Goal: Task Accomplishment & Management: Manage account settings

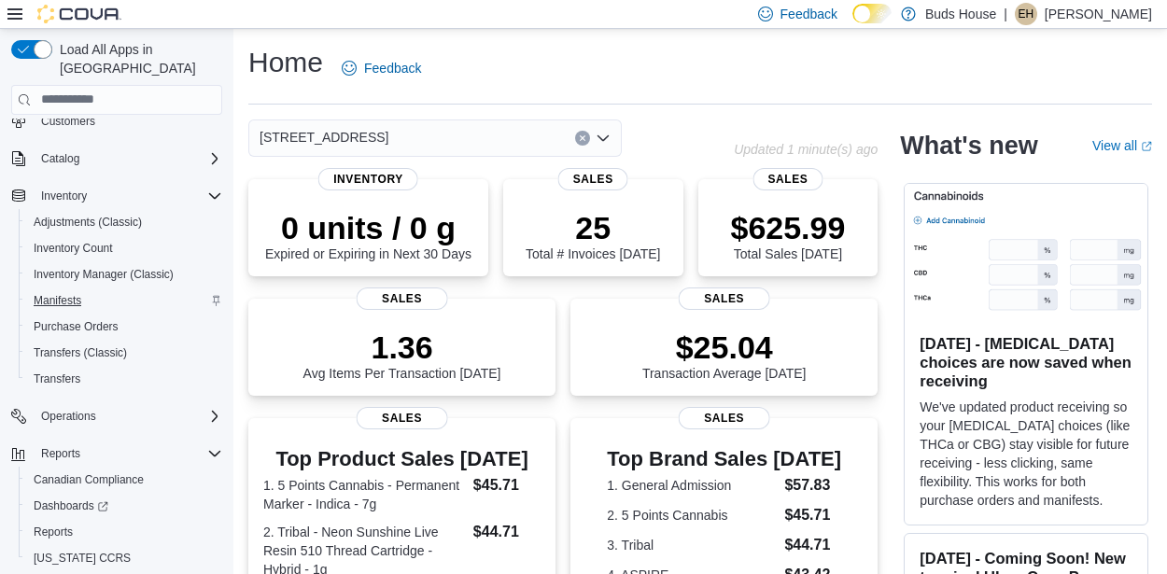
scroll to position [15, 0]
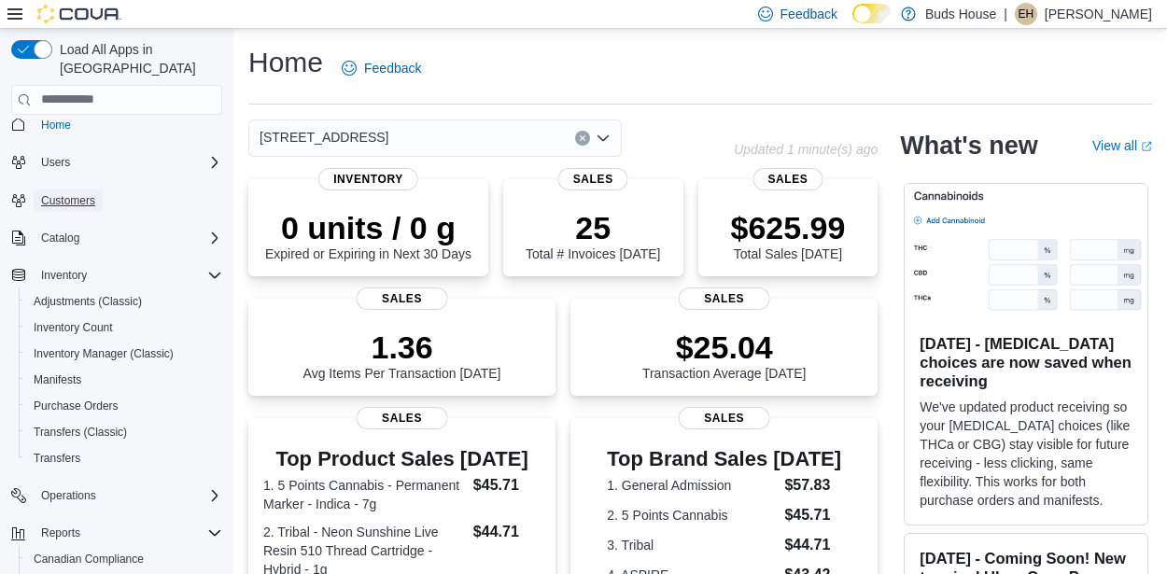
click at [66, 193] on span "Customers" at bounding box center [68, 200] width 54 height 15
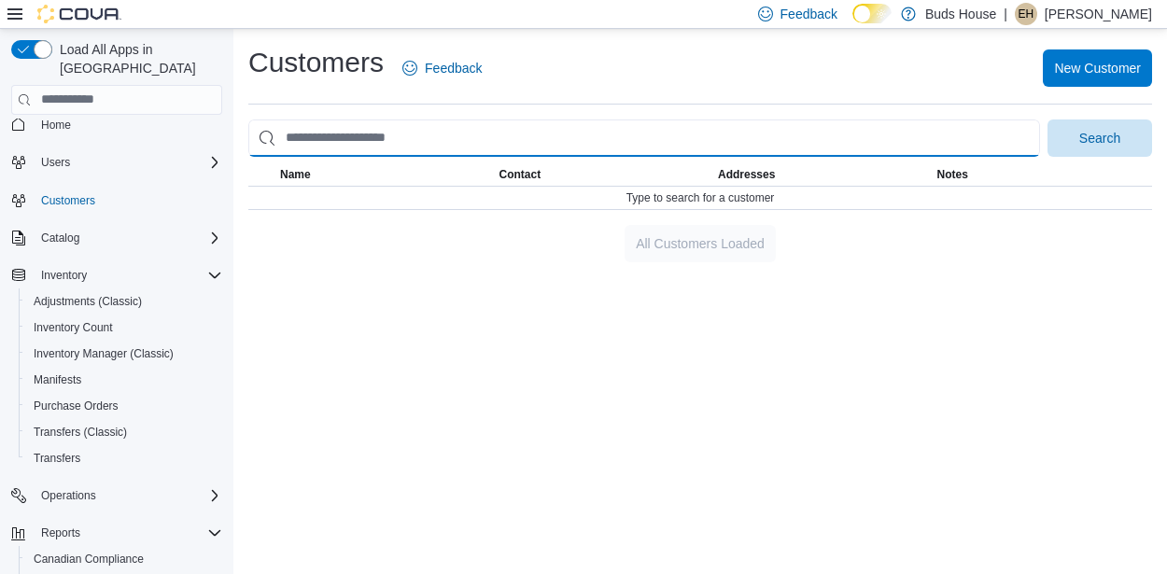
click at [372, 134] on input "search" at bounding box center [643, 137] width 791 height 37
type input "**********"
click at [1047, 119] on button "Search" at bounding box center [1099, 137] width 105 height 37
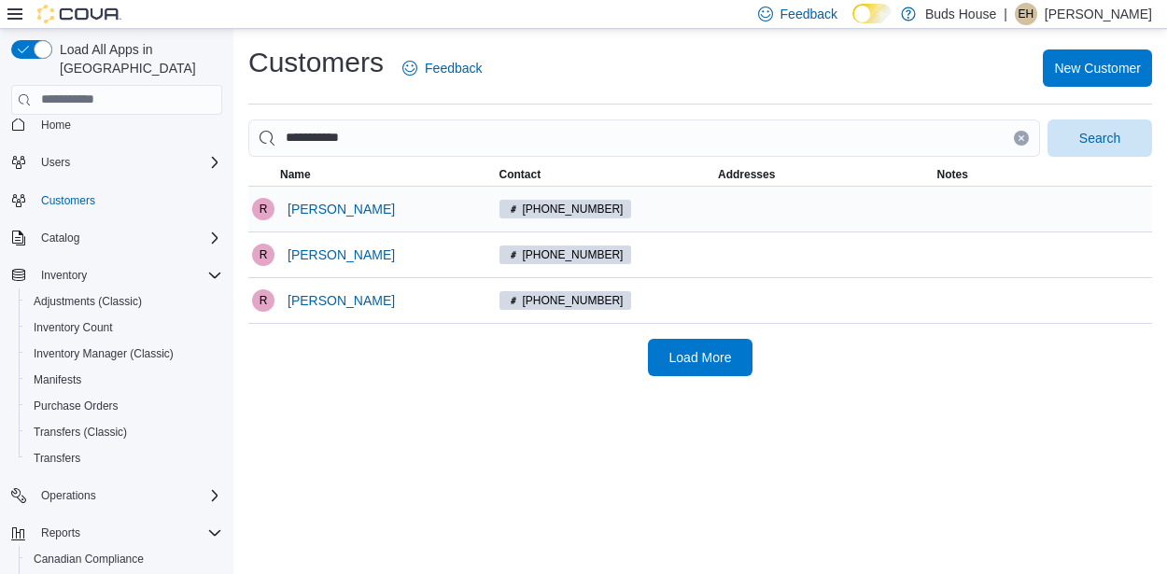
click at [575, 202] on span "[PHONE_NUMBER]" at bounding box center [573, 209] width 101 height 17
click at [293, 203] on span "[PERSON_NAME]" at bounding box center [340, 209] width 107 height 19
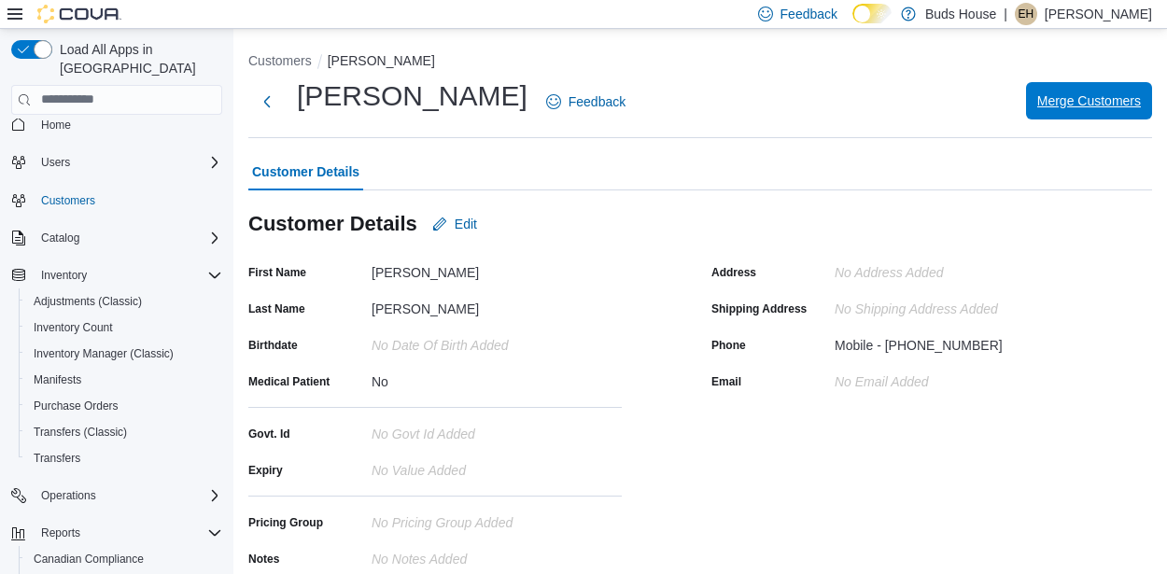
click at [1070, 95] on span "Merge Customers" at bounding box center [1089, 100] width 104 height 19
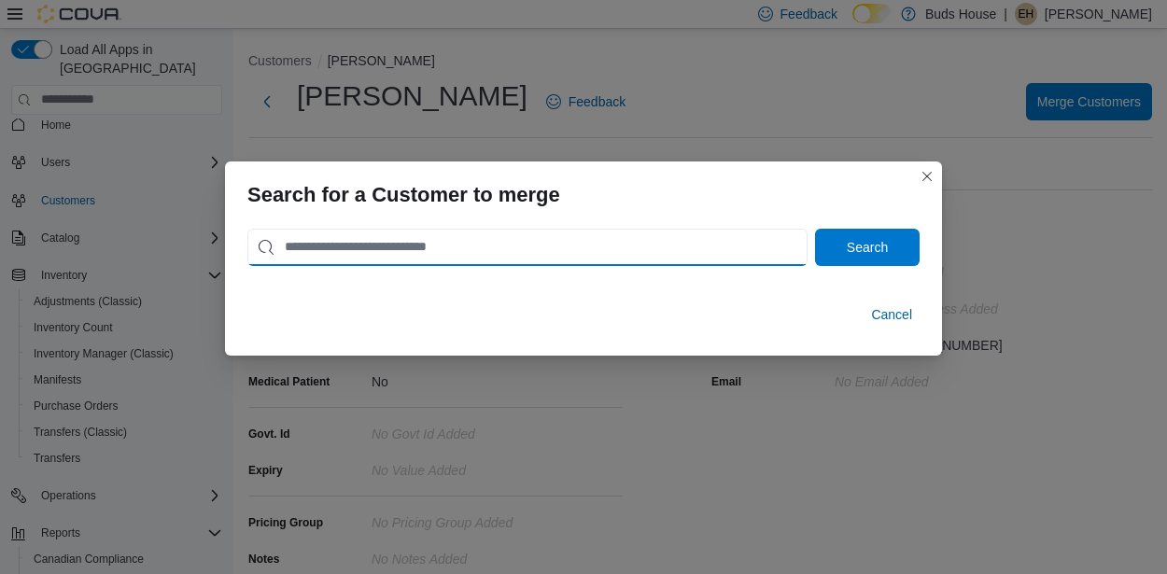
click at [585, 245] on input "search" at bounding box center [527, 247] width 560 height 37
type input "**********"
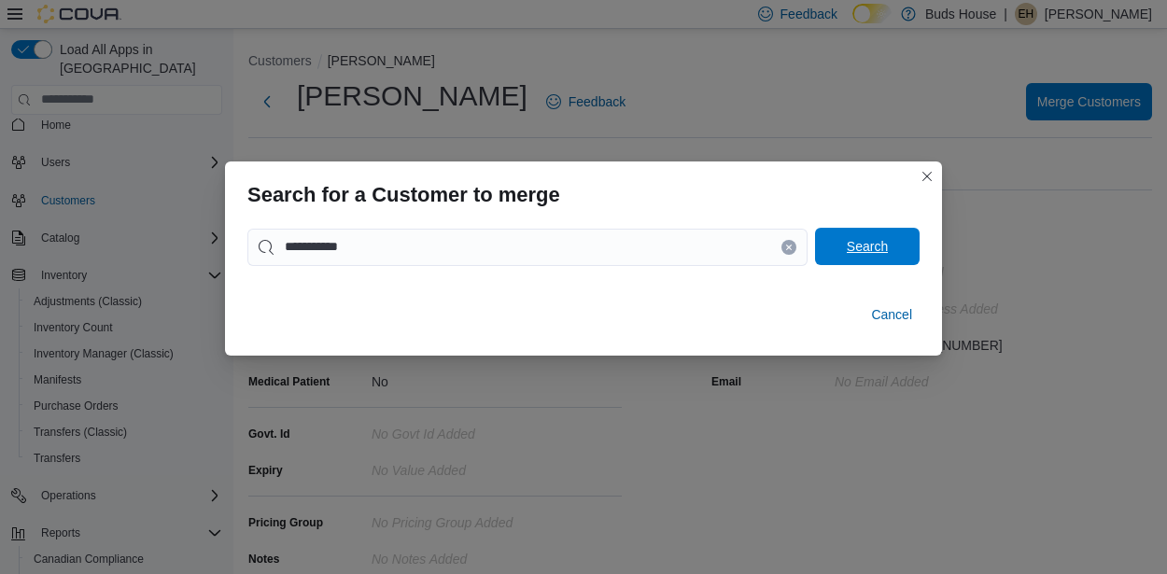
click at [860, 253] on span "Search" at bounding box center [866, 246] width 41 height 19
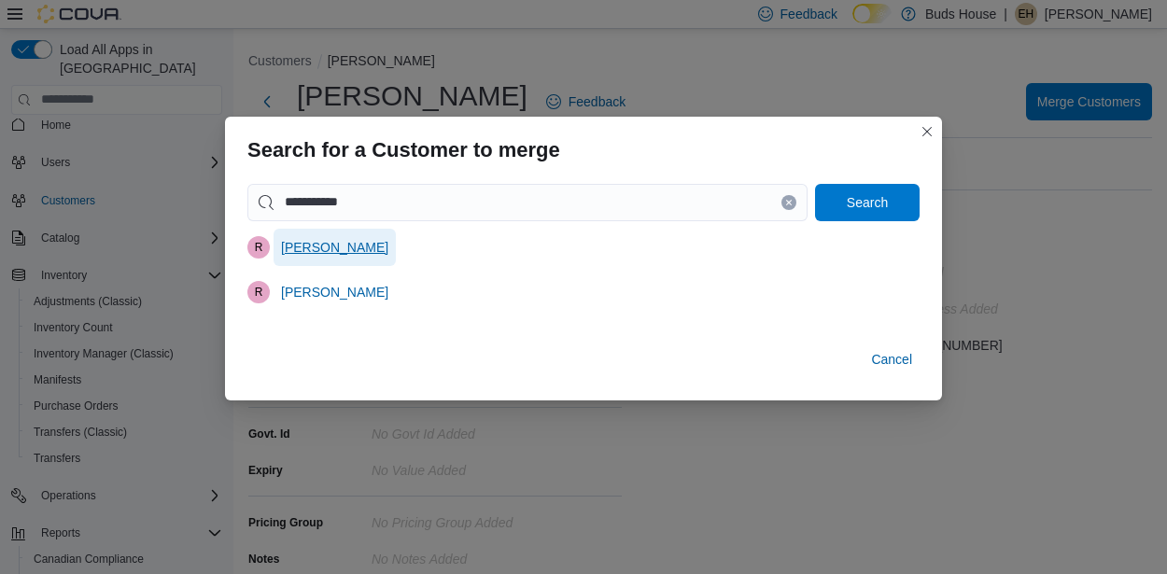
click at [350, 245] on span "[PERSON_NAME]" at bounding box center [334, 247] width 107 height 19
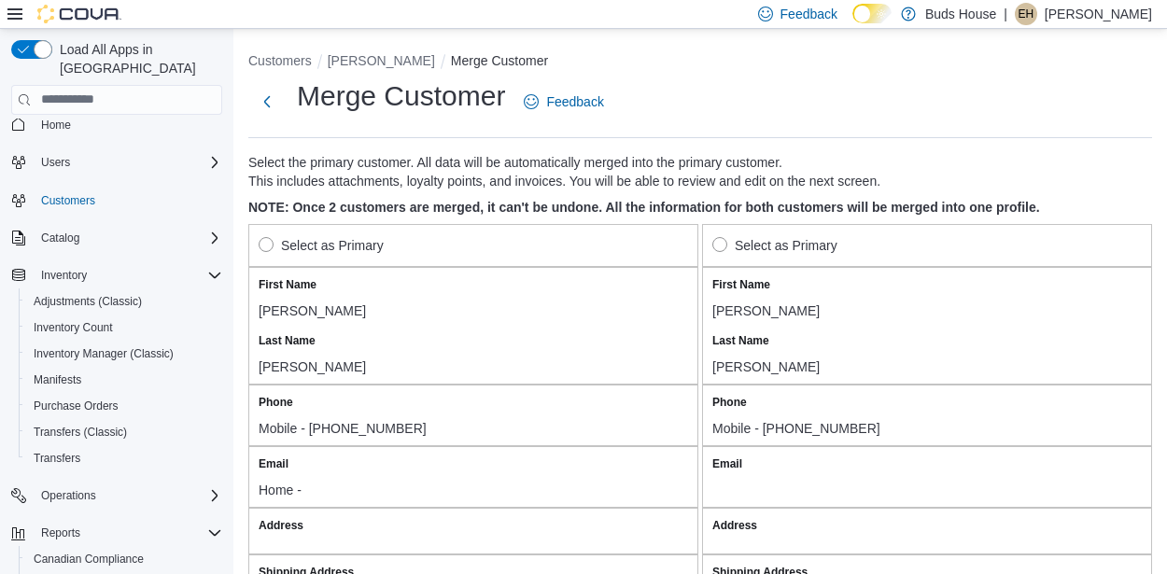
scroll to position [4, 0]
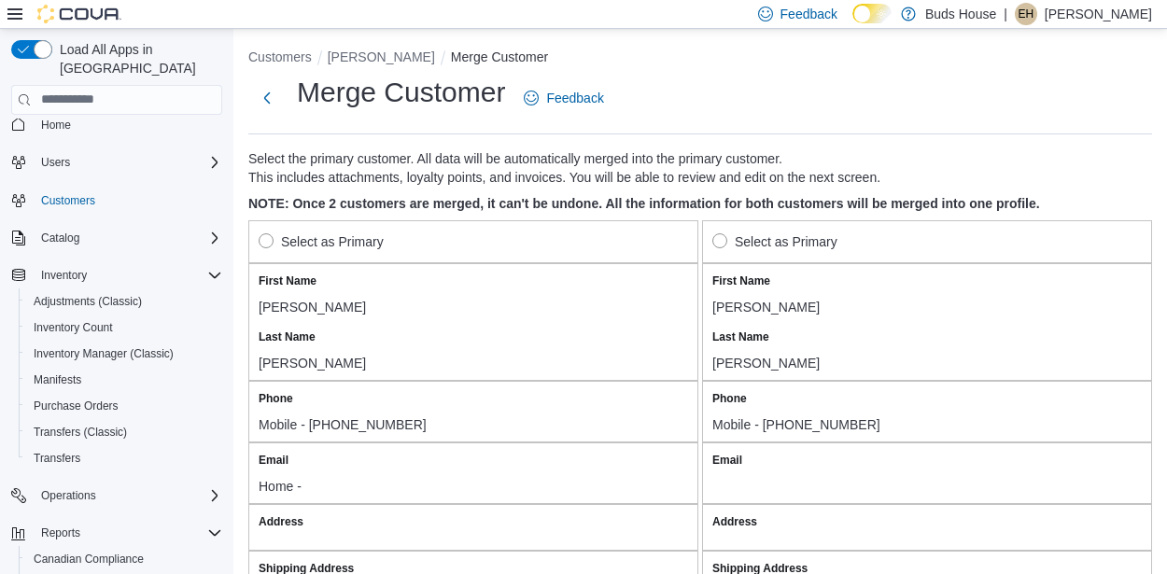
click at [256, 242] on div "Select as Primary" at bounding box center [473, 241] width 450 height 43
click at [263, 240] on label "Select as Primary" at bounding box center [321, 242] width 125 height 22
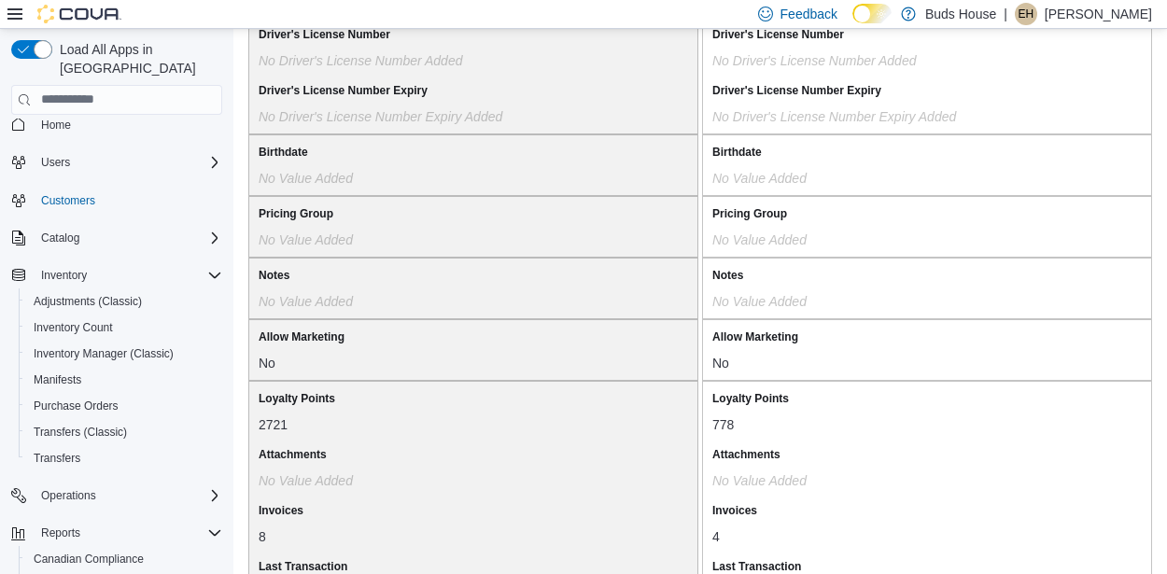
scroll to position [1679, 0]
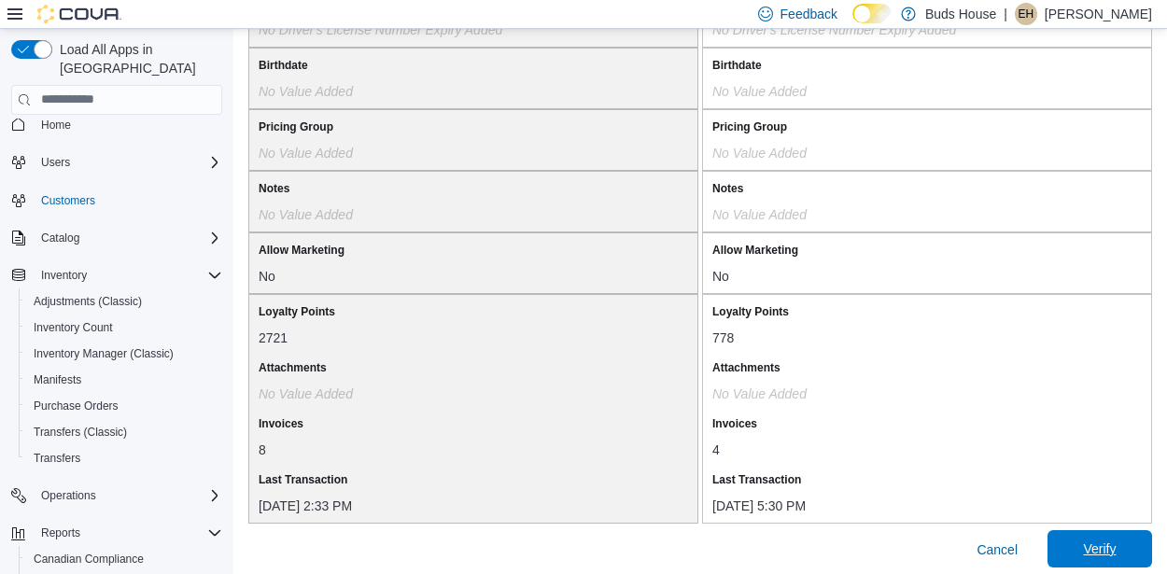
click at [1086, 547] on span "Verify" at bounding box center [1099, 548] width 33 height 19
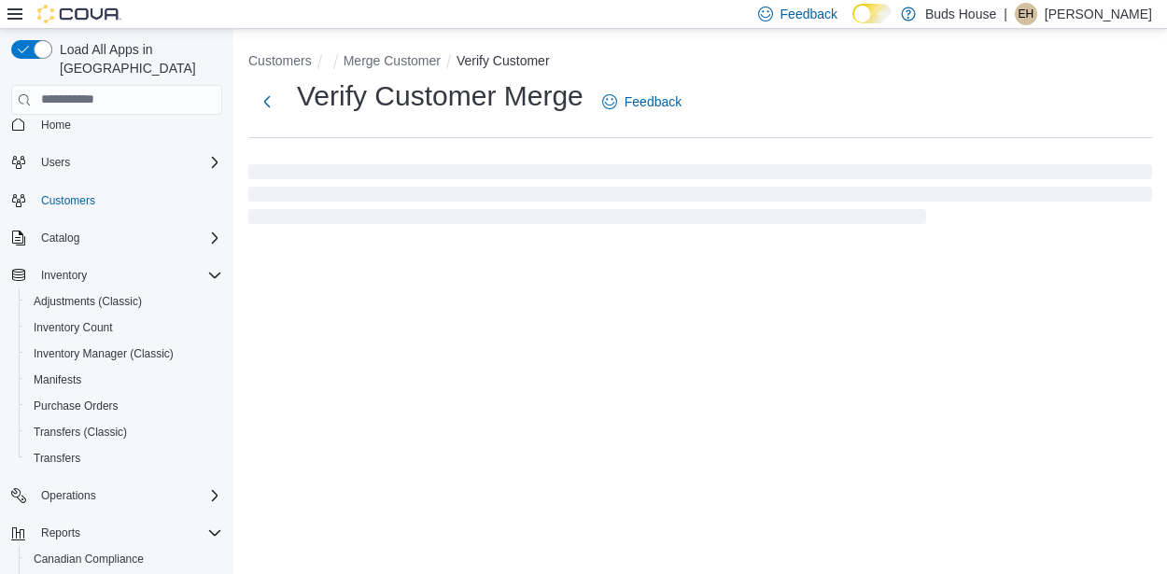
select select "******"
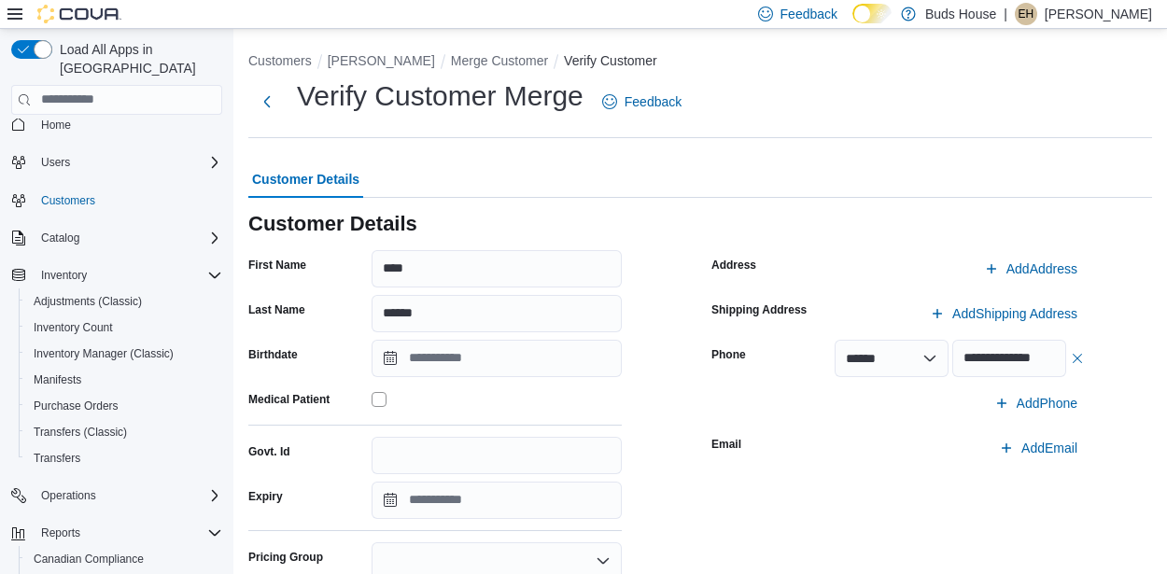
scroll to position [290, 0]
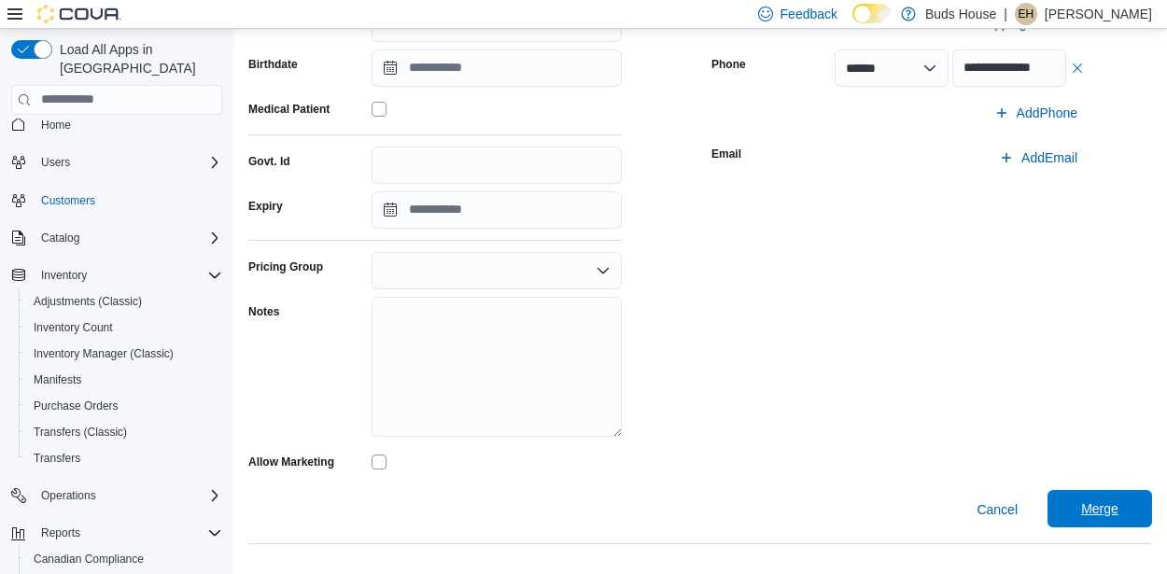
click at [1123, 512] on span "Merge" at bounding box center [1099, 508] width 82 height 37
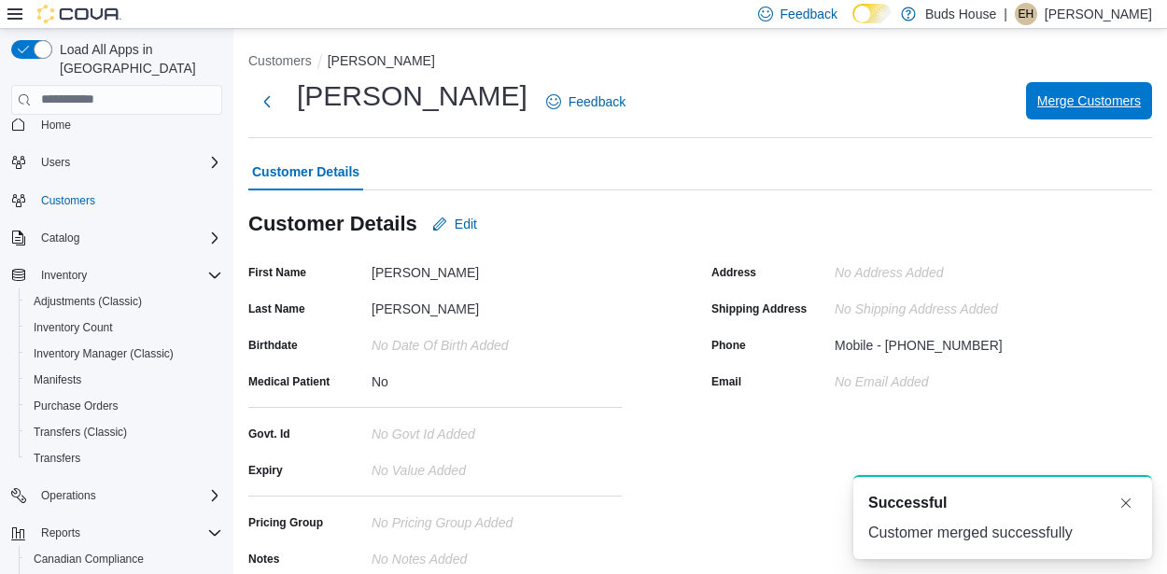
click at [1051, 98] on span "Merge Customers" at bounding box center [1089, 100] width 104 height 19
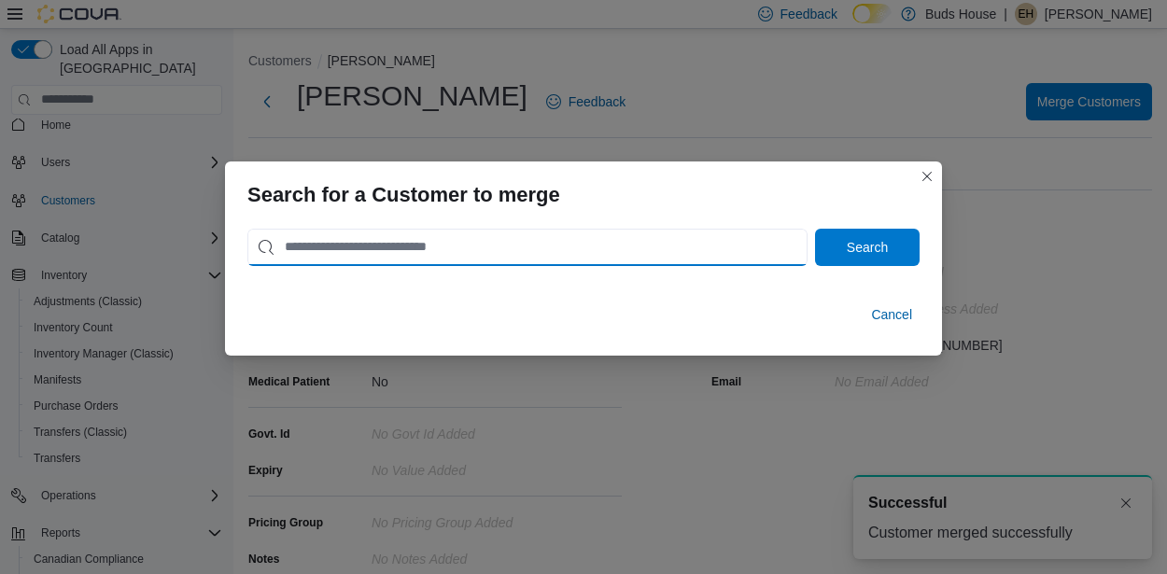
click at [480, 240] on input "search" at bounding box center [527, 247] width 560 height 37
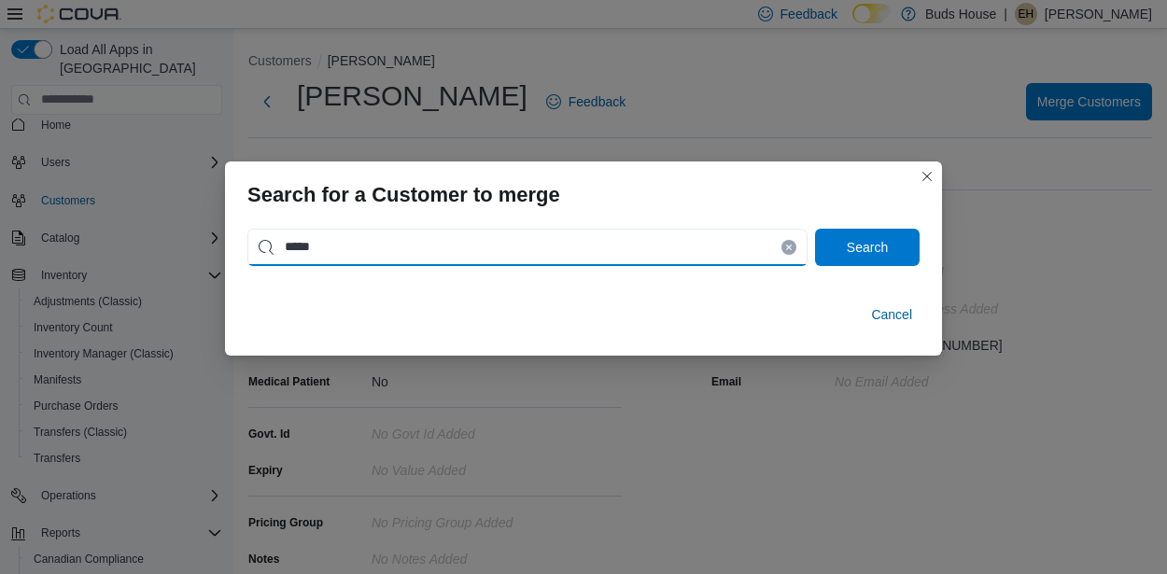
type input "**********"
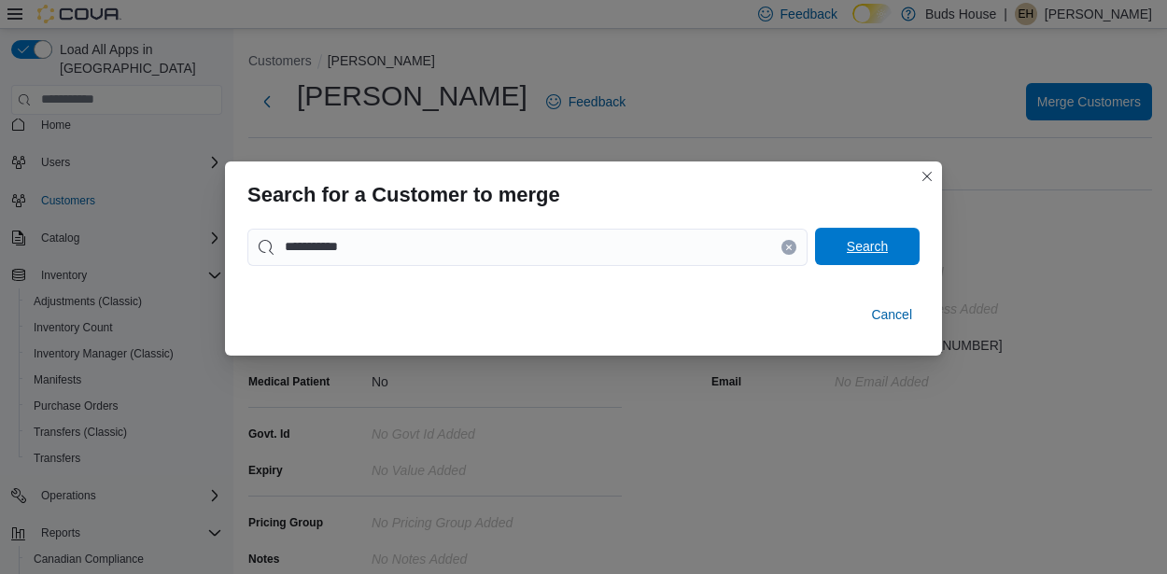
click at [879, 245] on span "Search" at bounding box center [866, 246] width 41 height 19
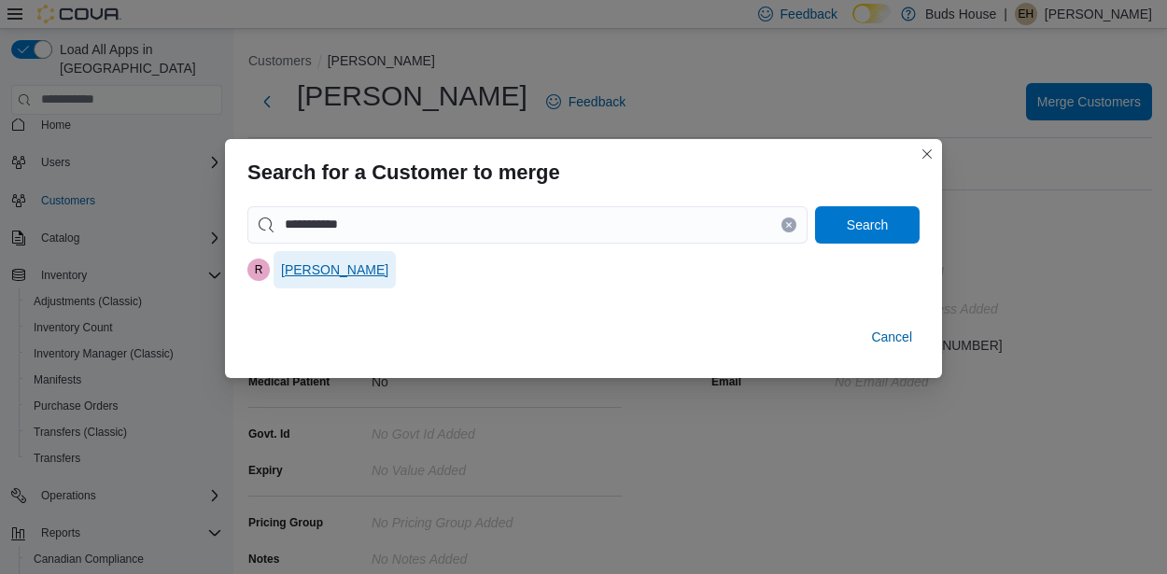
click at [291, 272] on span "[PERSON_NAME]" at bounding box center [334, 269] width 107 height 19
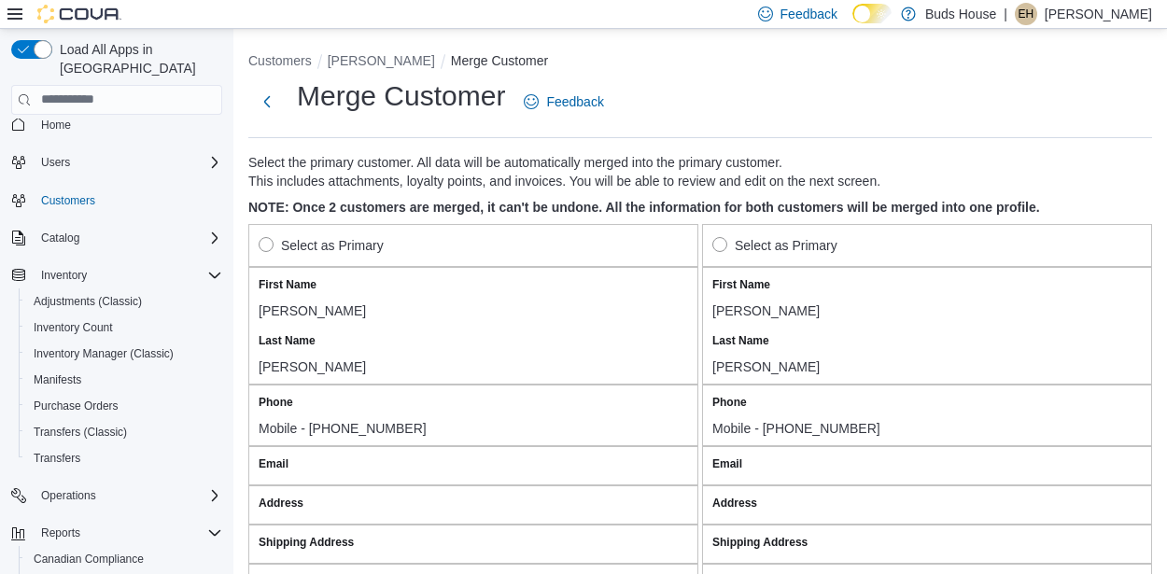
click at [272, 241] on label "Select as Primary" at bounding box center [321, 245] width 125 height 22
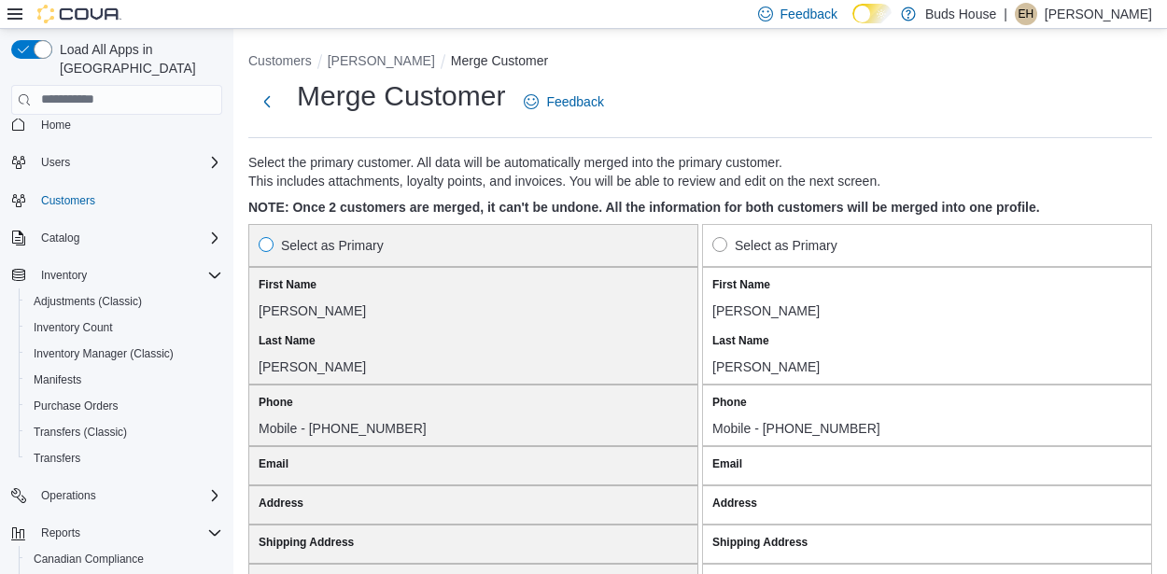
scroll to position [1642, 0]
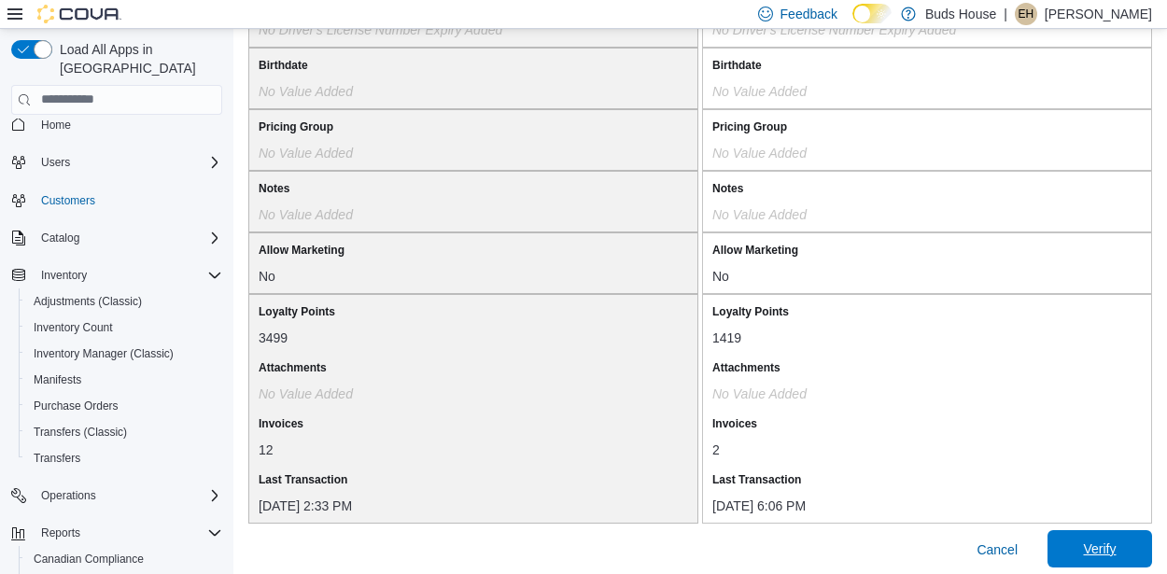
click at [1093, 539] on span "Verify" at bounding box center [1099, 548] width 33 height 19
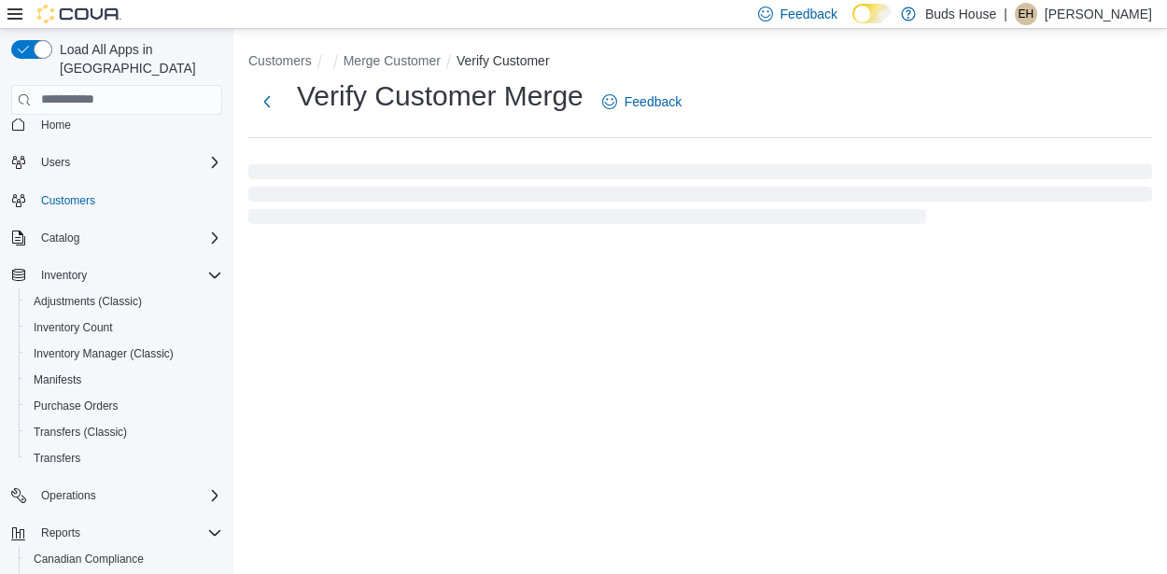
select select "******"
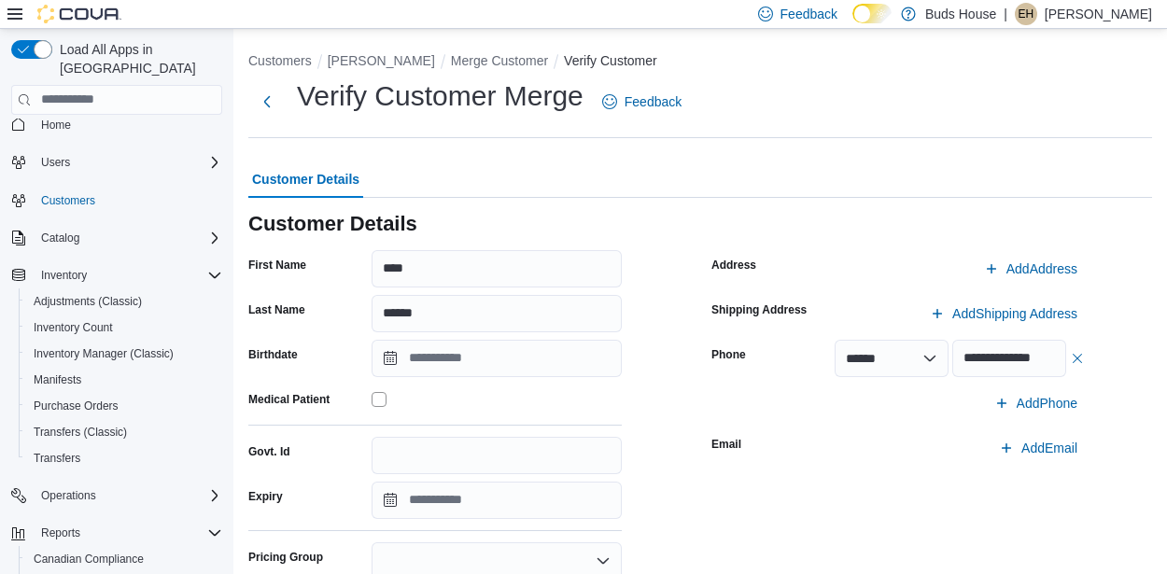
scroll to position [290, 0]
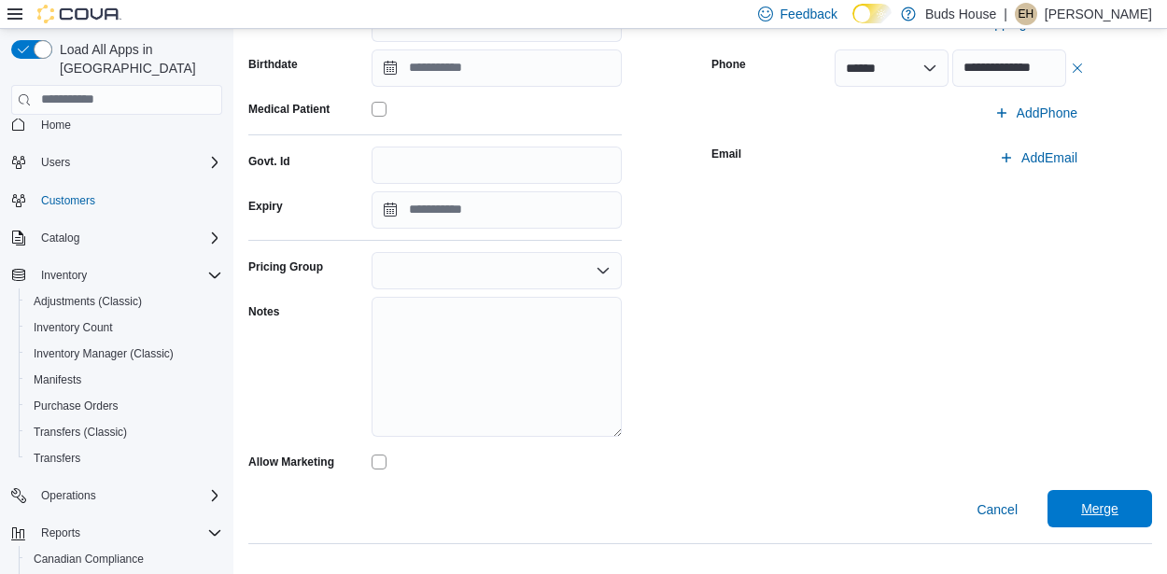
click at [1083, 497] on span "Merge" at bounding box center [1099, 508] width 82 height 37
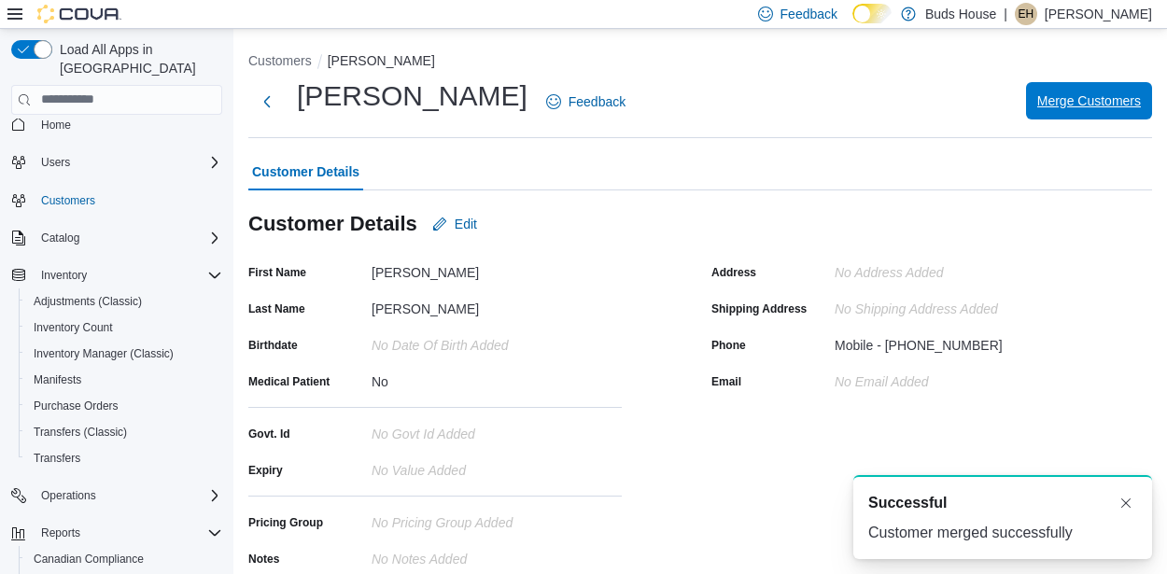
click at [1056, 117] on span "Merge Customers" at bounding box center [1089, 100] width 104 height 37
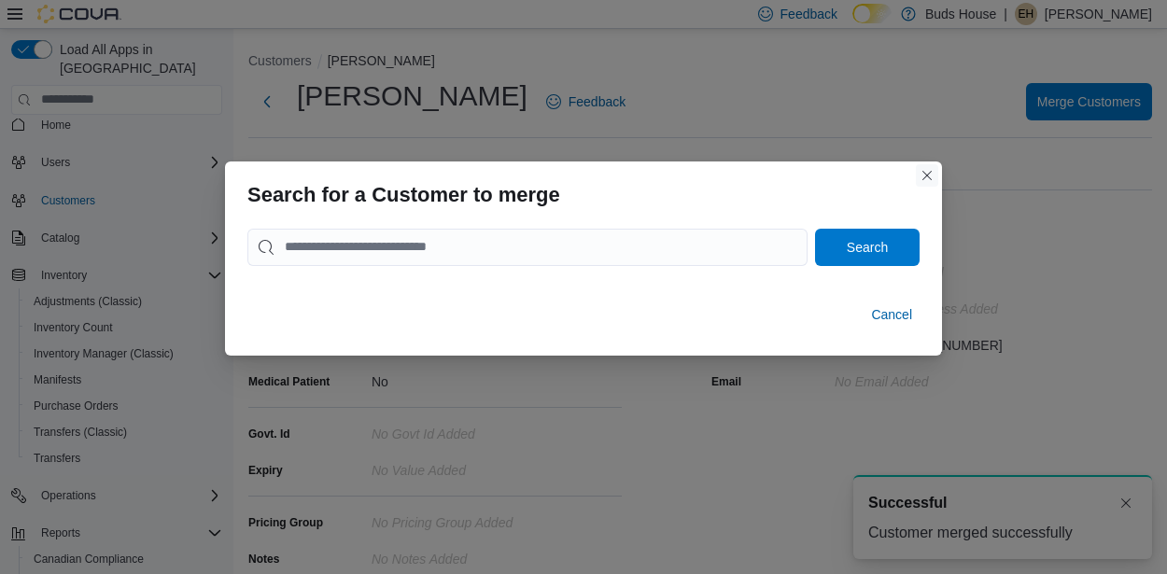
click at [920, 174] on button "Closes this modal window" at bounding box center [927, 175] width 22 height 22
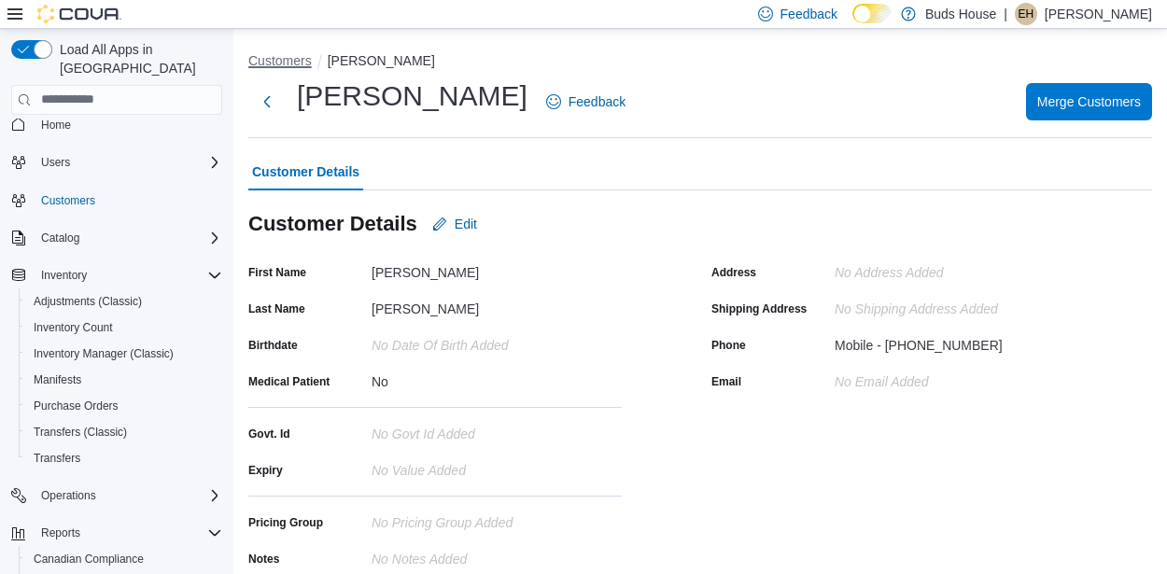
click at [283, 63] on button "Customers" at bounding box center [279, 60] width 63 height 15
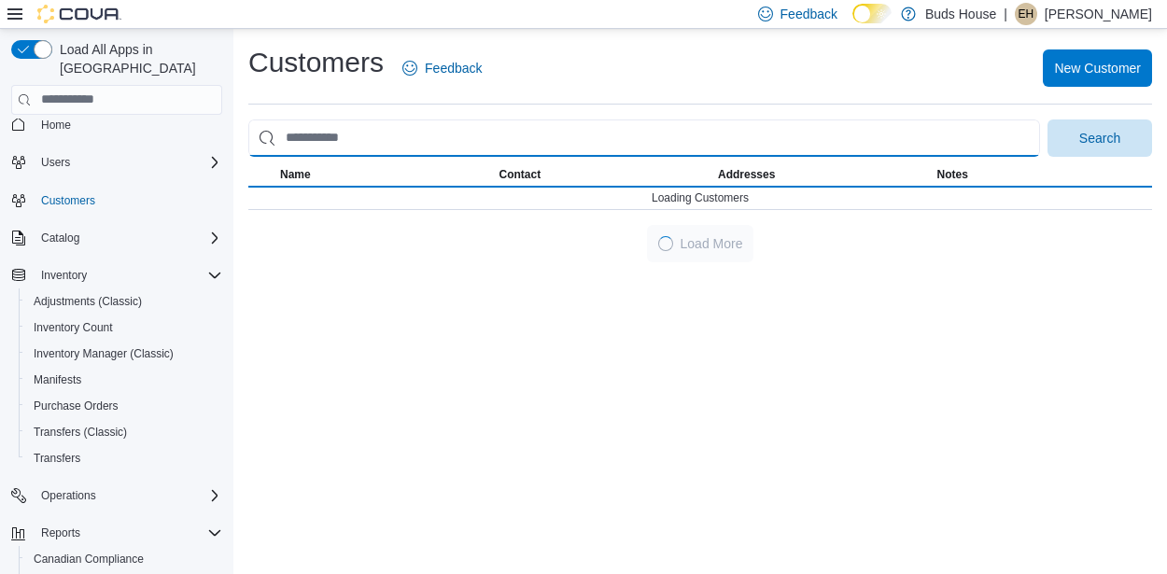
click at [385, 135] on input "search" at bounding box center [643, 137] width 791 height 37
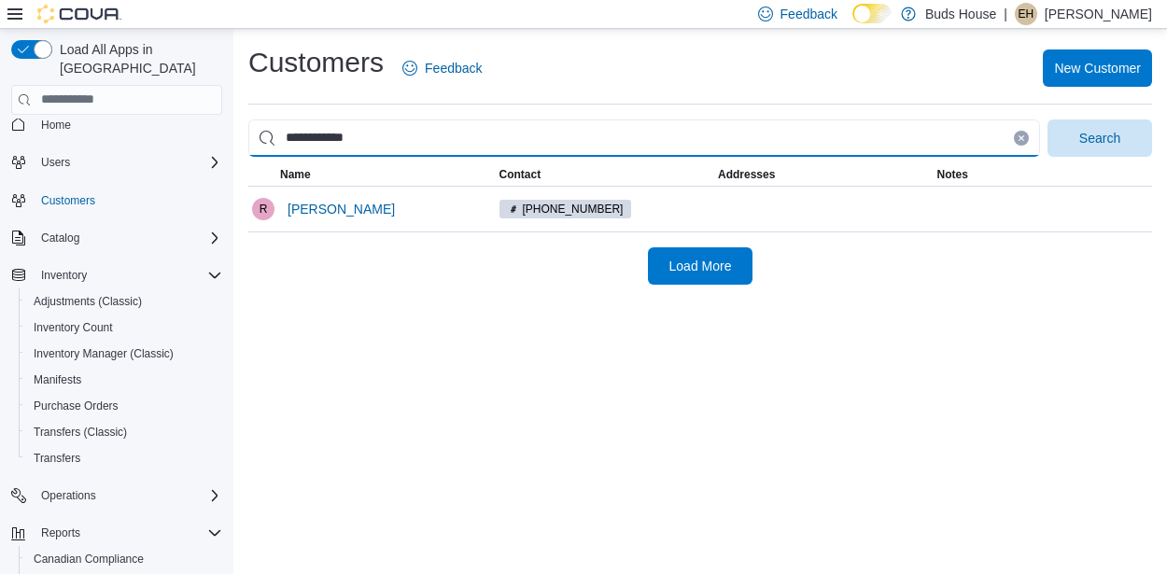
click at [1047, 119] on button "Search" at bounding box center [1099, 137] width 105 height 37
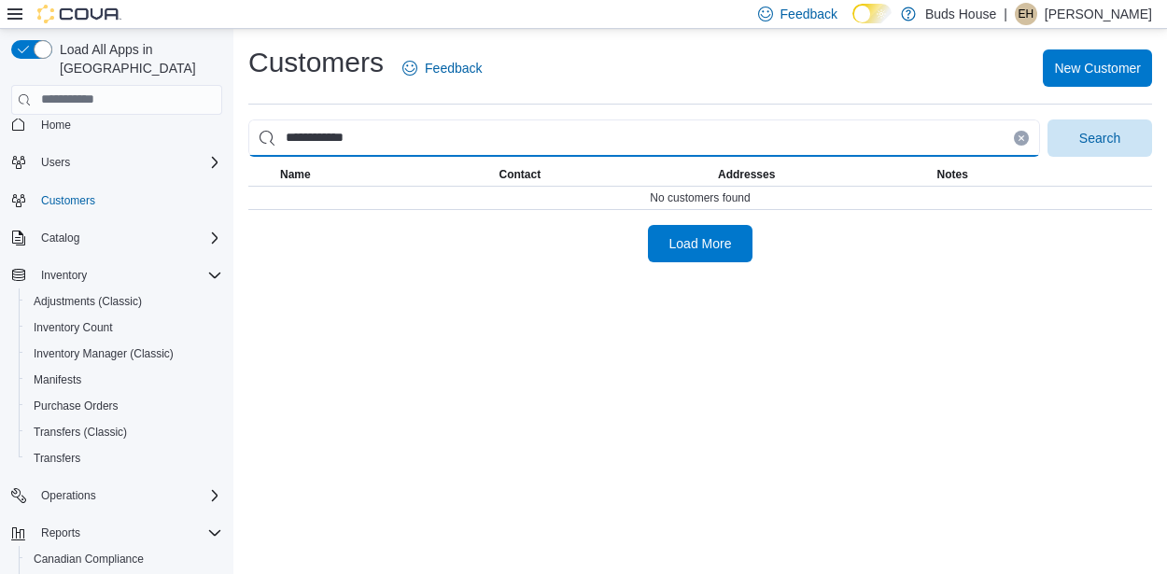
click at [411, 137] on input "**********" at bounding box center [643, 137] width 791 height 37
type input "*****"
click at [1047, 119] on button "Search" at bounding box center [1099, 137] width 105 height 37
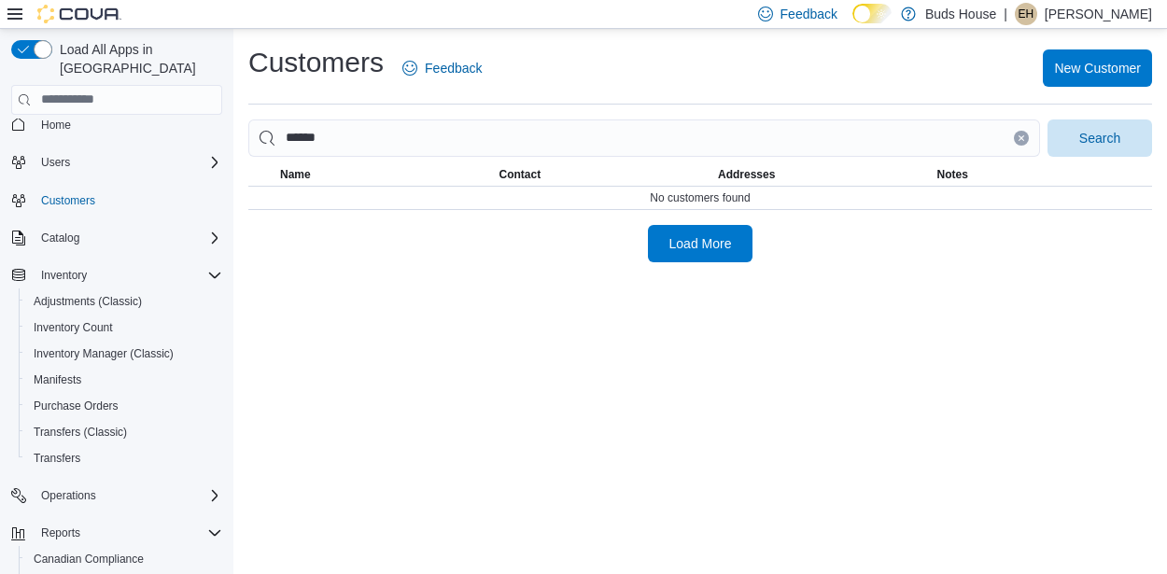
click at [1019, 139] on icon "Clear input" at bounding box center [1020, 137] width 5 height 5
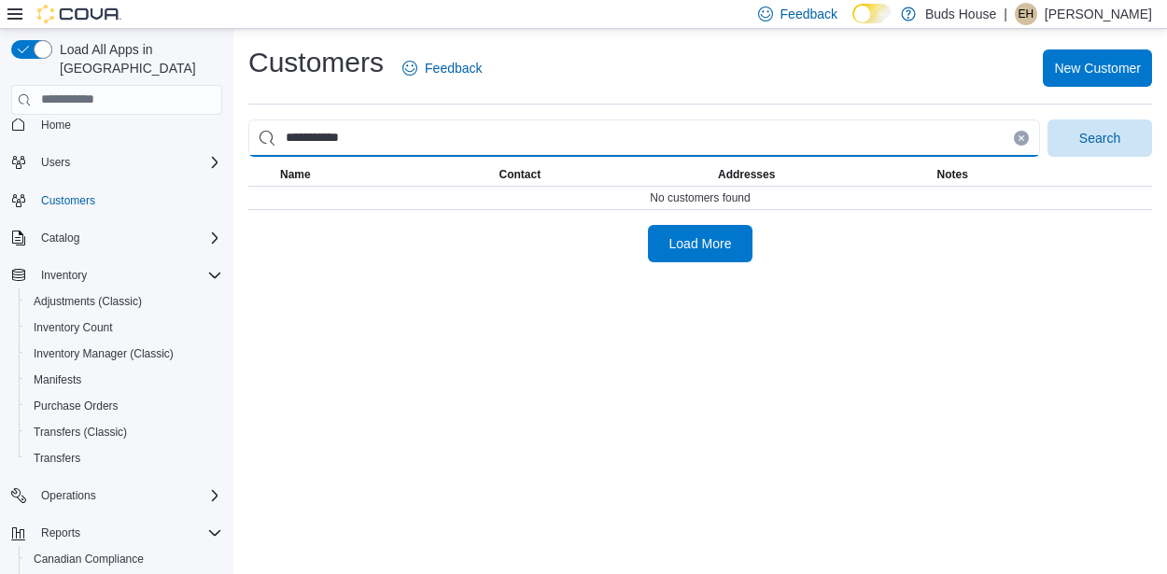
type input "**********"
click at [1047, 119] on button "Search" at bounding box center [1099, 137] width 105 height 37
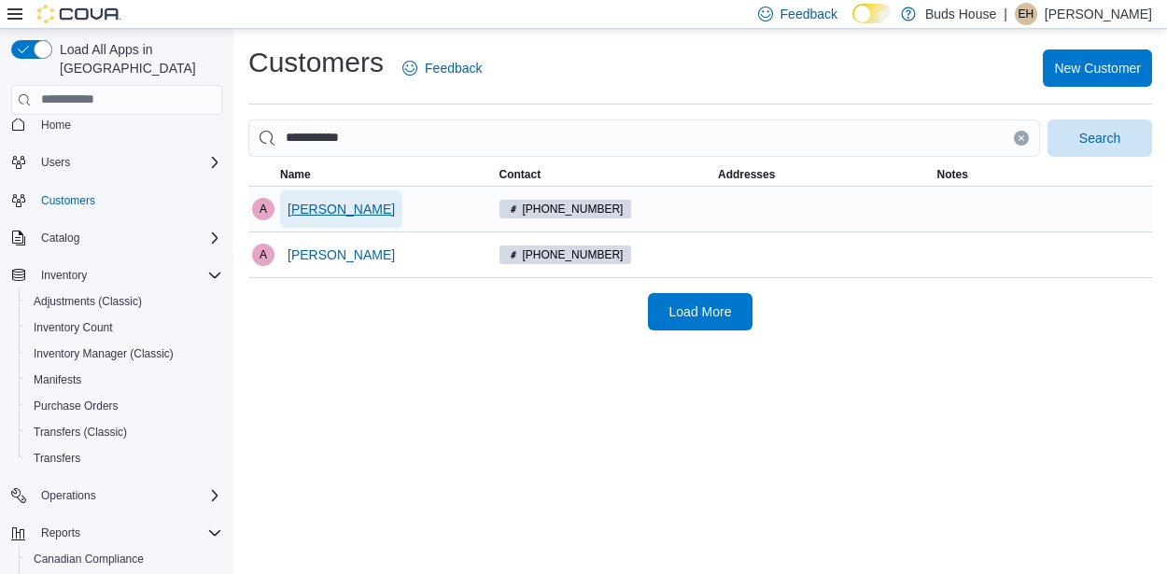
click at [289, 203] on span "[PERSON_NAME]" at bounding box center [340, 209] width 107 height 19
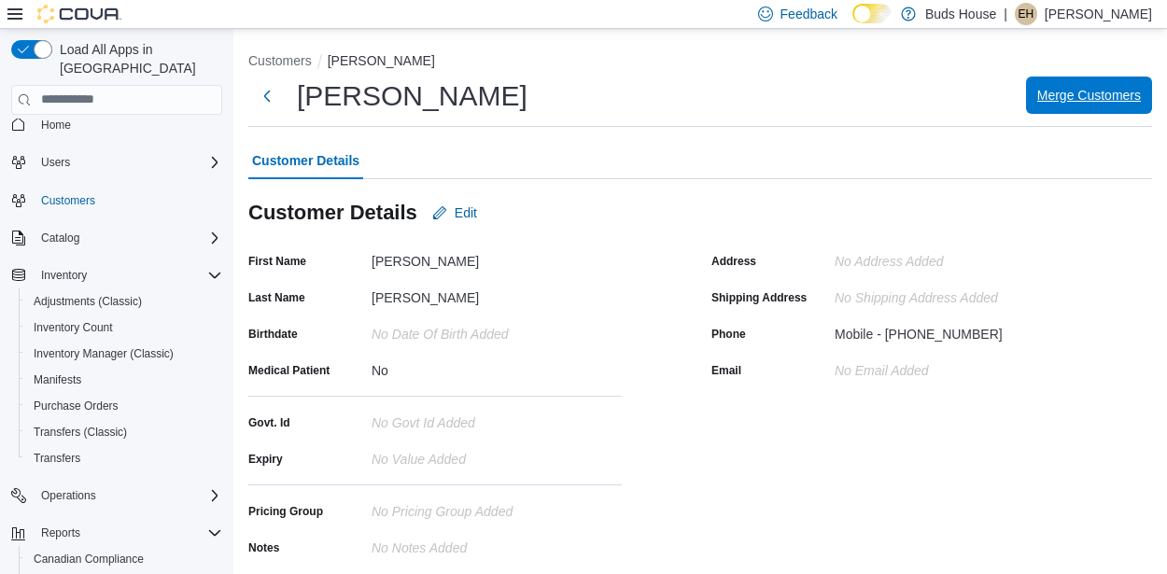
click at [1106, 93] on span "Merge Customers" at bounding box center [1089, 95] width 104 height 19
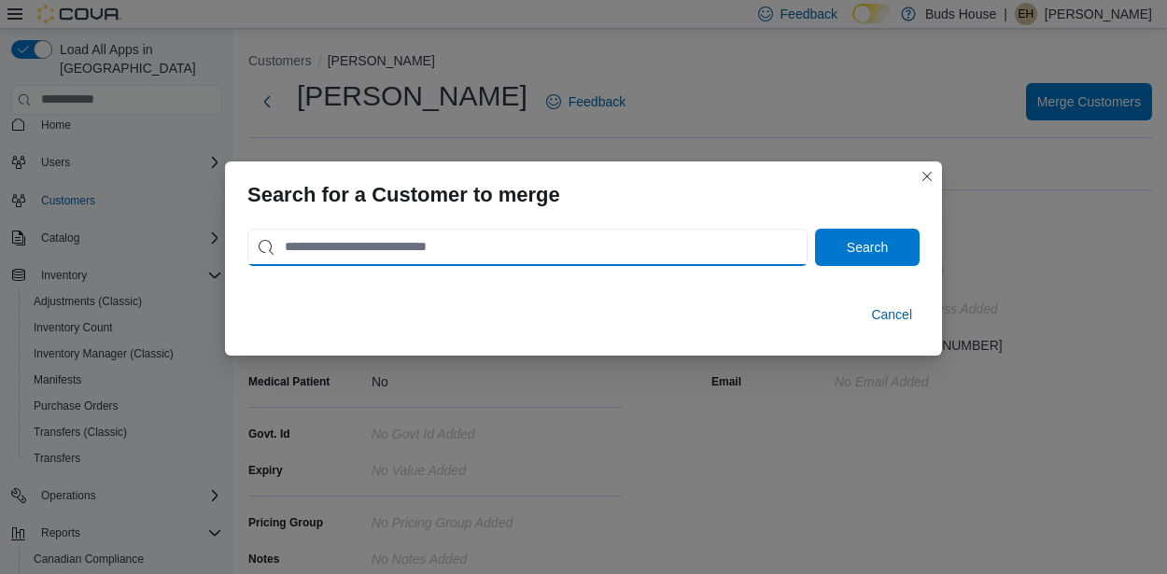
click at [390, 242] on input "search" at bounding box center [527, 247] width 560 height 37
type input "**********"
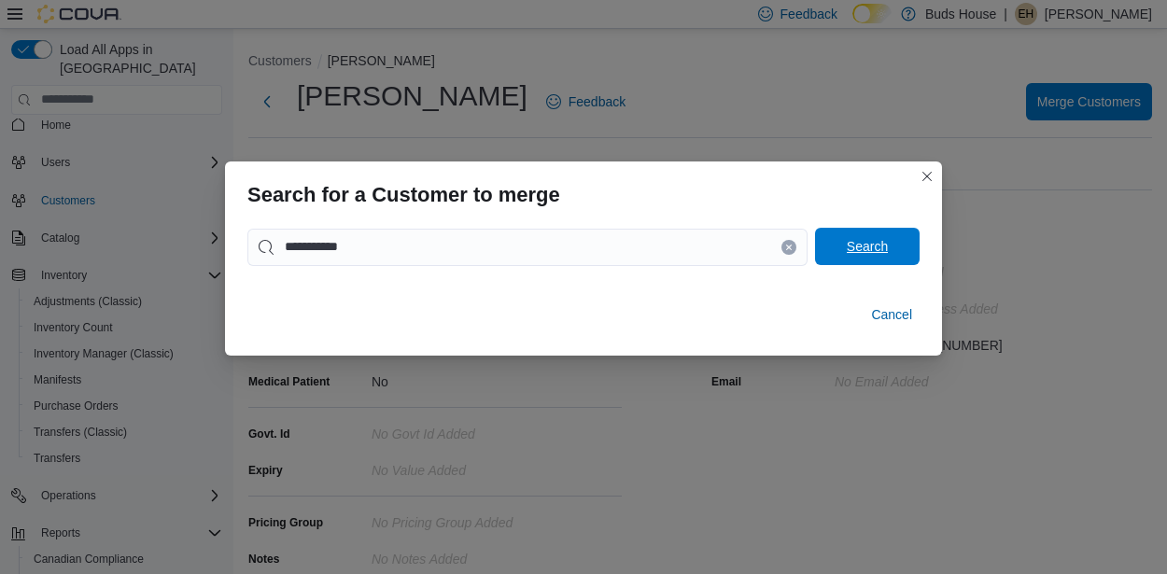
click at [863, 233] on span "Search" at bounding box center [867, 246] width 82 height 37
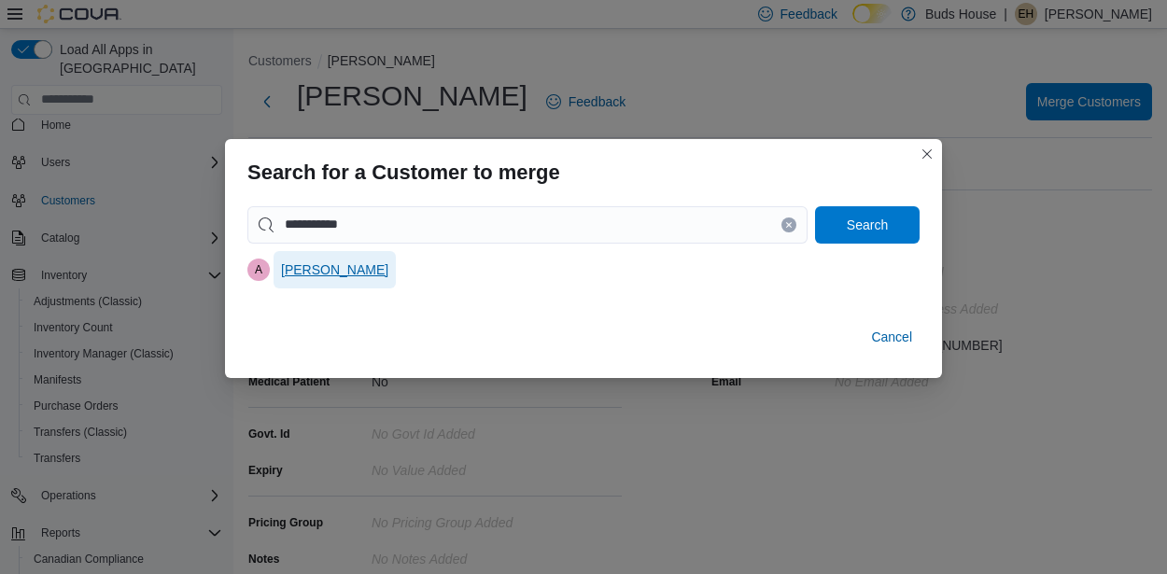
click at [312, 268] on span "[PERSON_NAME]" at bounding box center [334, 269] width 107 height 19
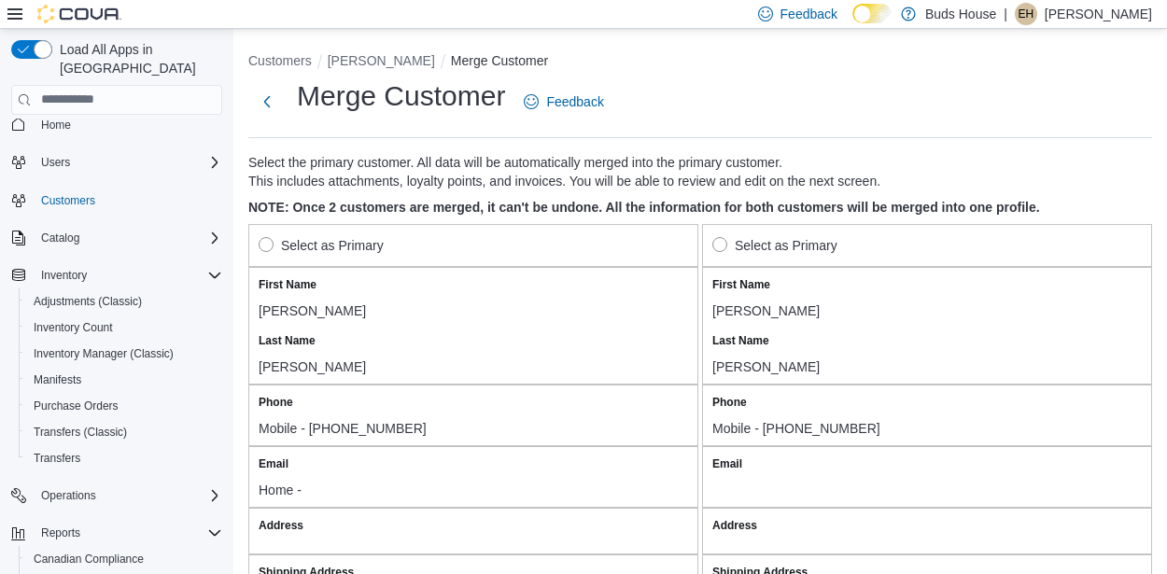
click at [268, 246] on label "Select as Primary" at bounding box center [321, 245] width 125 height 22
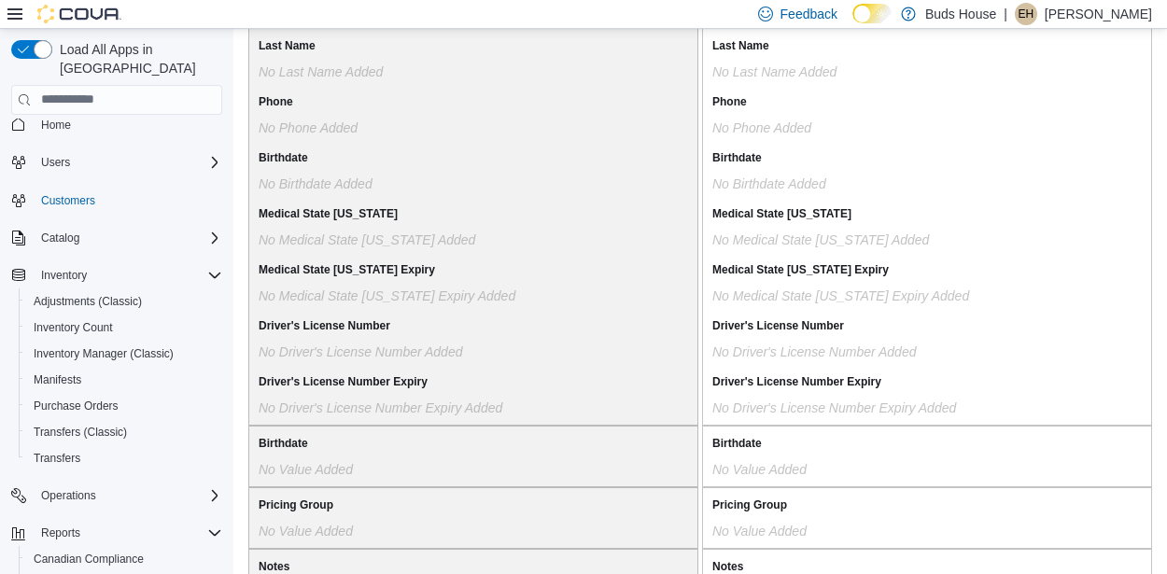
scroll to position [1679, 0]
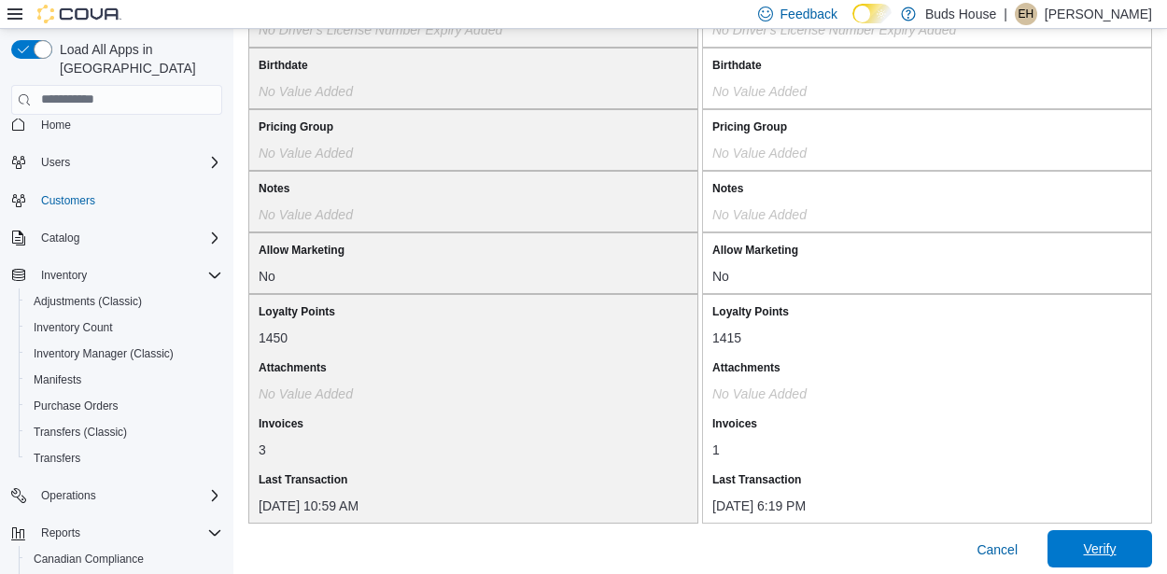
click at [1083, 539] on span "Verify" at bounding box center [1099, 548] width 33 height 19
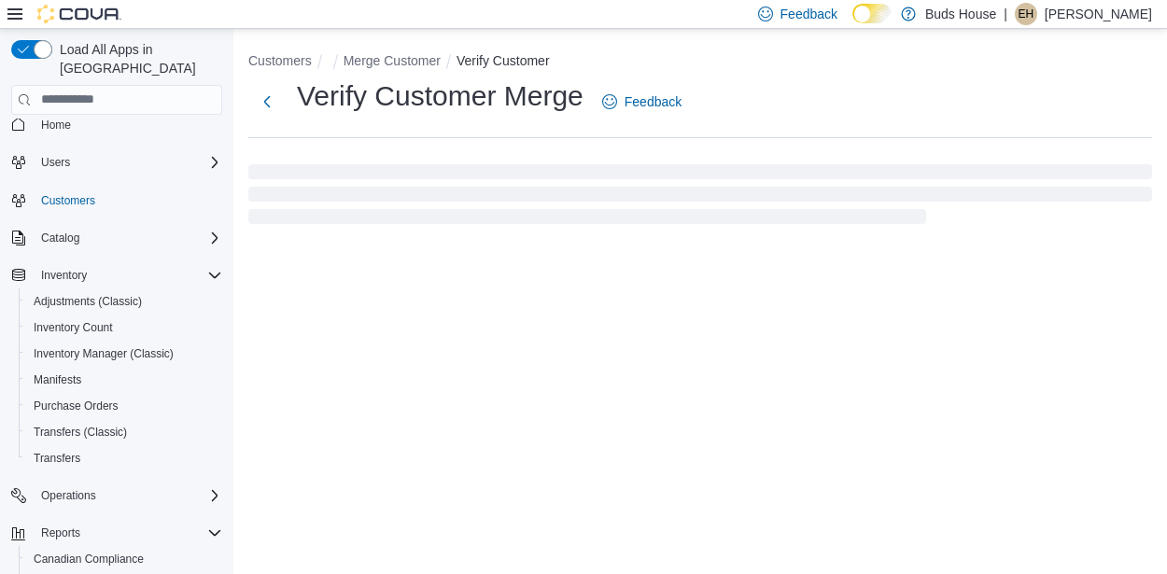
select select "******"
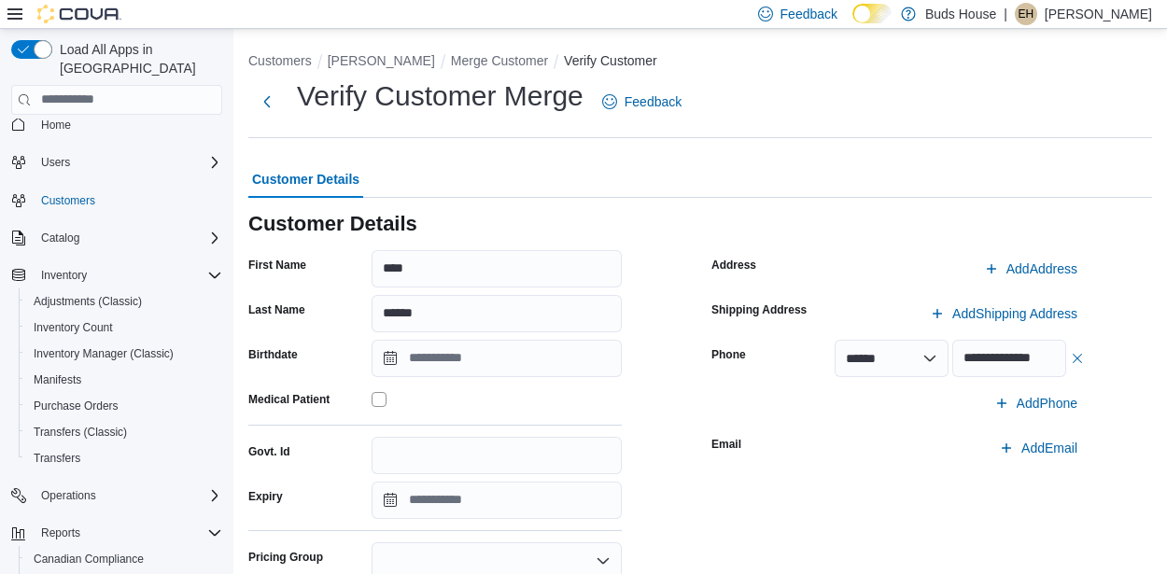
scroll to position [290, 0]
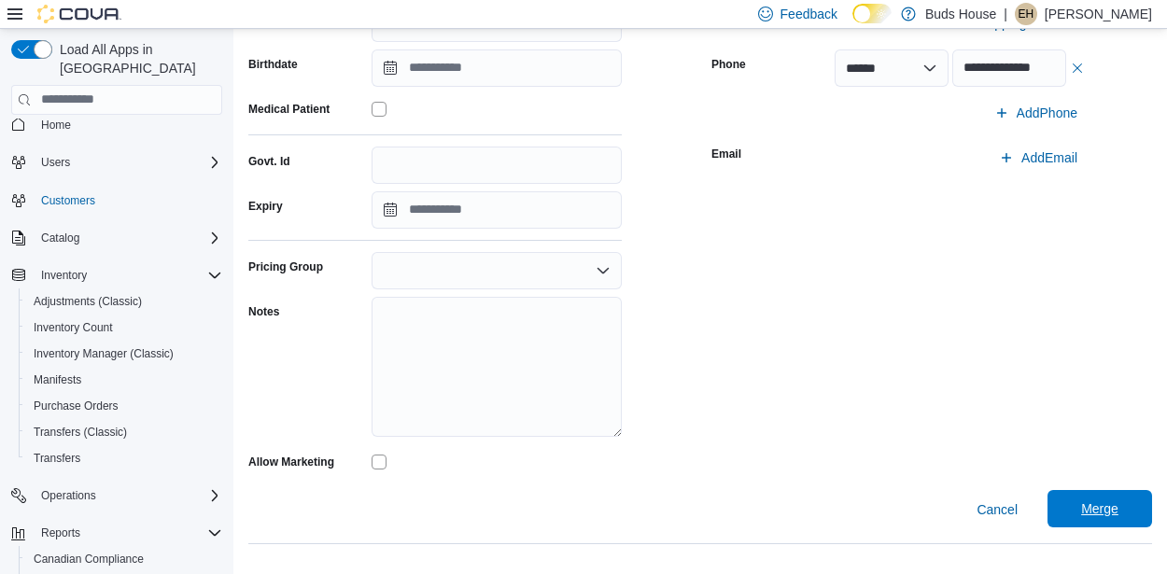
click at [1081, 507] on span "Merge" at bounding box center [1099, 508] width 37 height 19
